Goal: Task Accomplishment & Management: Manage account settings

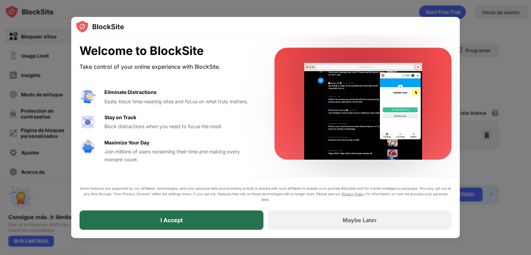
click at [206, 224] on div "I Accept" at bounding box center [171, 219] width 184 height 19
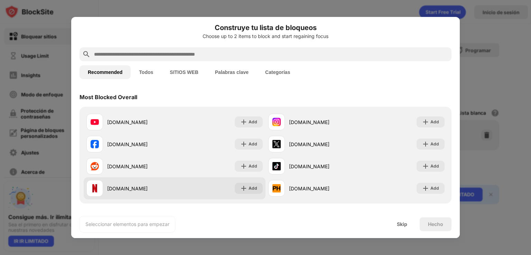
scroll to position [6, 0]
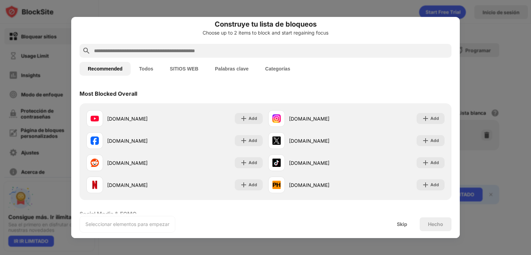
click at [276, 67] on button "Categorías" at bounding box center [277, 69] width 41 height 14
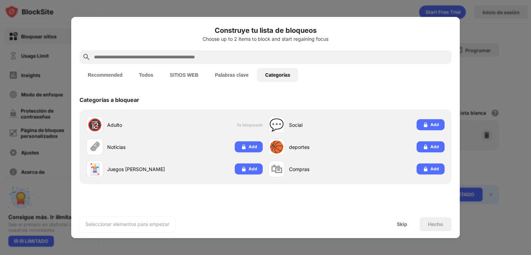
click at [111, 71] on button "Recommended" at bounding box center [104, 75] width 51 height 14
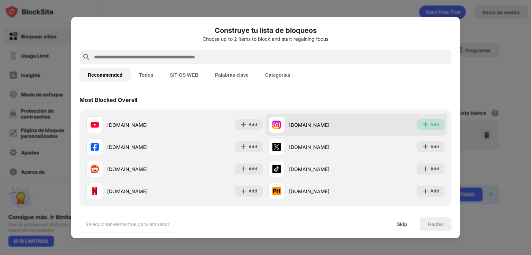
click at [430, 128] on div "Add" at bounding box center [434, 124] width 9 height 7
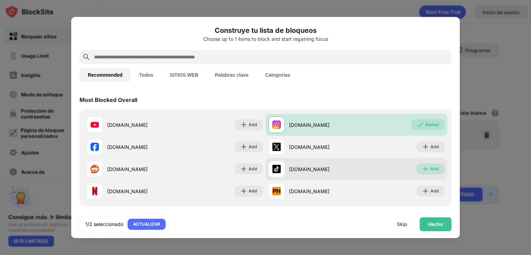
click at [430, 167] on div "Add" at bounding box center [434, 168] width 9 height 7
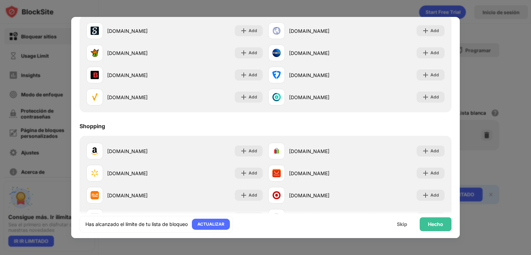
scroll to position [724, 0]
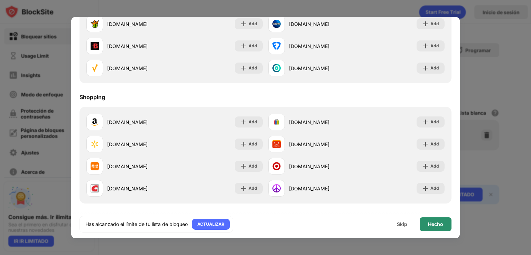
click at [442, 229] on div "Hecho" at bounding box center [435, 224] width 32 height 14
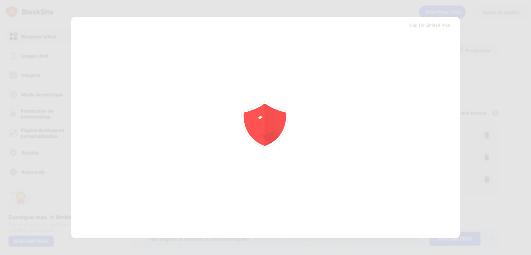
scroll to position [0, 0]
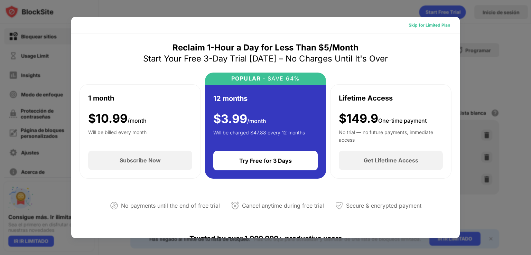
click at [433, 24] on div "Skip for Limited Plan" at bounding box center [428, 25] width 41 height 7
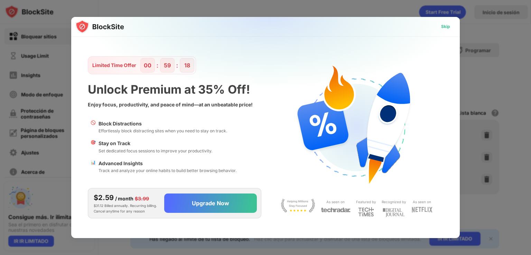
click at [441, 24] on div "Skip" at bounding box center [445, 26] width 9 height 7
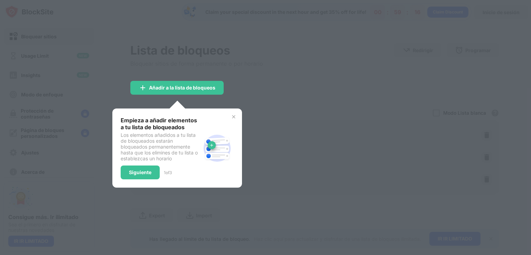
click at [292, 78] on div at bounding box center [265, 127] width 531 height 255
click at [144, 167] on div "Siguiente" at bounding box center [140, 172] width 39 height 14
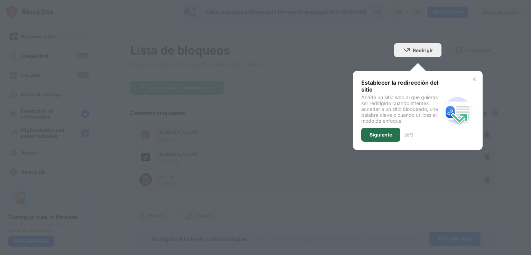
click at [373, 140] on div "Siguiente" at bounding box center [380, 135] width 39 height 14
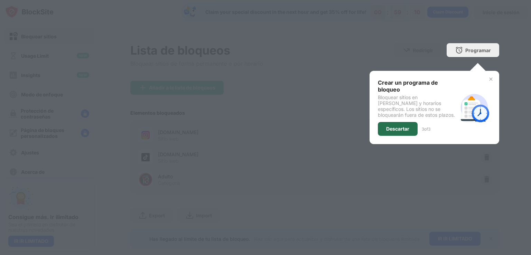
click at [396, 127] on div "Descartar" at bounding box center [398, 129] width 40 height 14
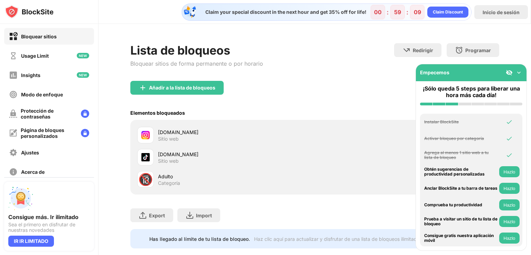
click at [267, 99] on div "Añadir a la lista de bloqueos" at bounding box center [314, 93] width 369 height 25
click at [517, 72] on img at bounding box center [518, 72] width 7 height 7
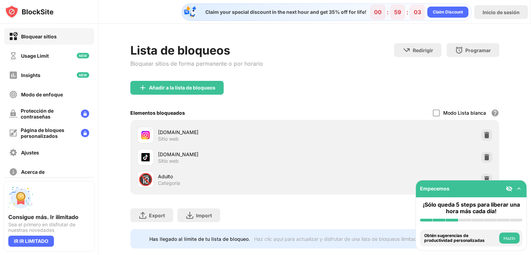
click at [395, 106] on div "Elementos bloqueados Modo [PERSON_NAME] Bloquea todos los sitios web excepto lo…" at bounding box center [314, 113] width 369 height 14
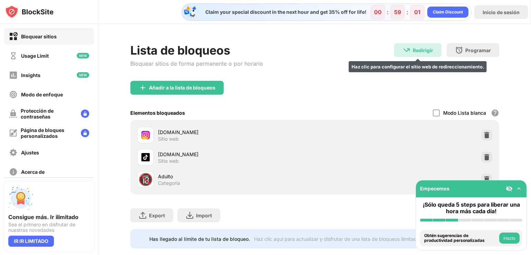
click at [416, 54] on div "Redirigir Haz clic para configurar el sitio web de redireccionamiento." at bounding box center [417, 50] width 47 height 14
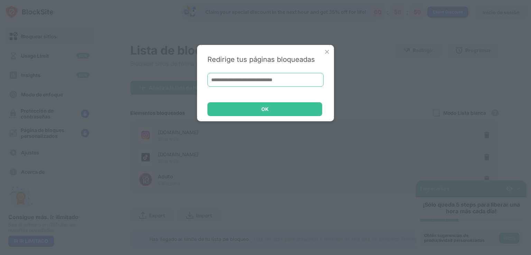
click at [295, 77] on input at bounding box center [265, 80] width 116 height 14
paste input "**********"
type input "**********"
click at [298, 103] on div "OK" at bounding box center [264, 109] width 115 height 14
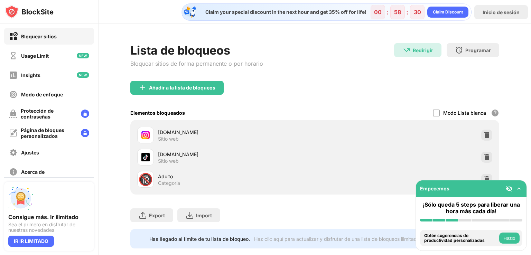
click at [519, 190] on img at bounding box center [518, 188] width 7 height 7
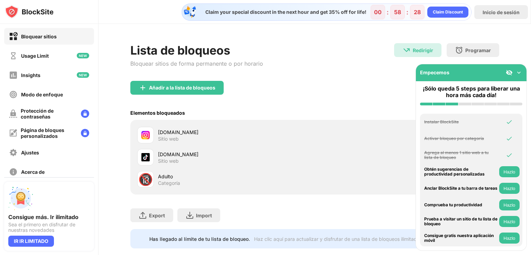
click at [518, 75] on img at bounding box center [518, 72] width 7 height 7
